Goal: Task Accomplishment & Management: Manage account settings

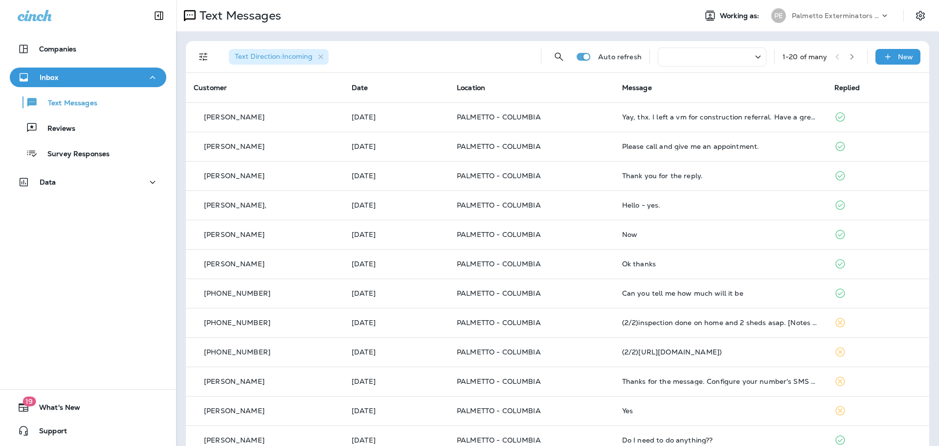
click at [688, 55] on div at bounding box center [712, 56] width 109 height 19
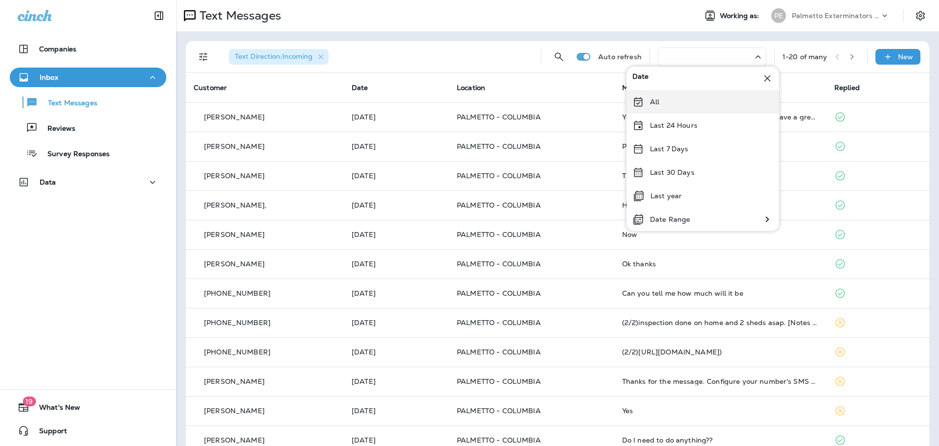
click at [647, 100] on div "All" at bounding box center [703, 101] width 153 height 23
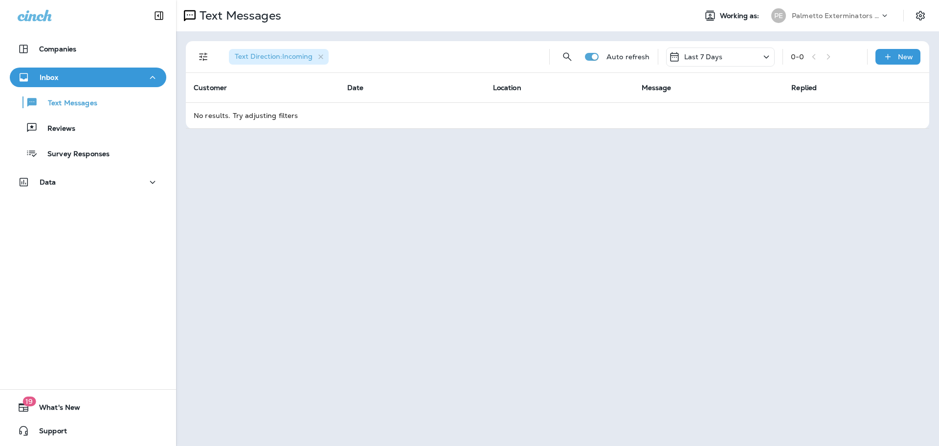
click at [736, 57] on div "Last 7 Days" at bounding box center [720, 56] width 109 height 19
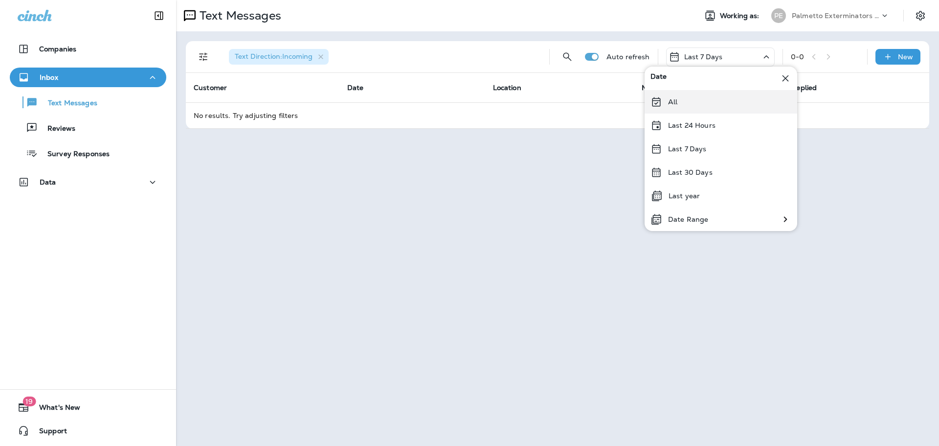
click at [677, 101] on p "All" at bounding box center [672, 102] width 9 height 8
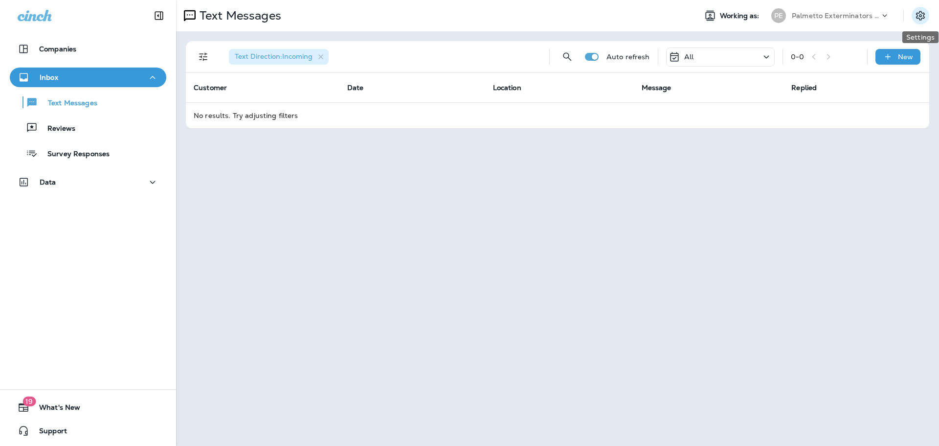
click at [927, 15] on button "Settings" at bounding box center [921, 16] width 18 height 18
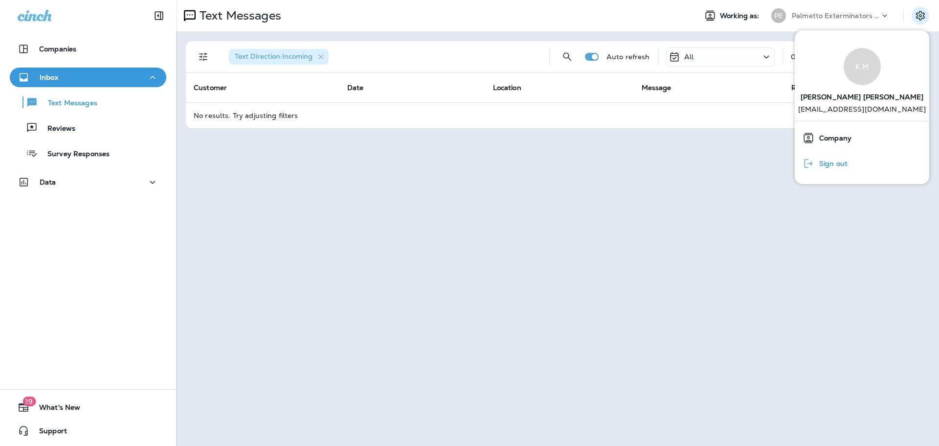
click at [844, 168] on span "Sign out" at bounding box center [831, 164] width 33 height 8
